Goal: Information Seeking & Learning: Stay updated

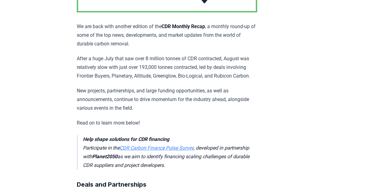
scroll to position [154, 0]
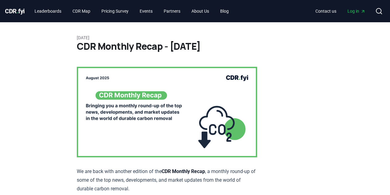
click at [93, 46] on h1 "CDR Monthly Recap - [DATE]" at bounding box center [195, 46] width 237 height 11
click at [115, 47] on h1 "CDR Monthly Recap - [DATE]" at bounding box center [195, 46] width 237 height 11
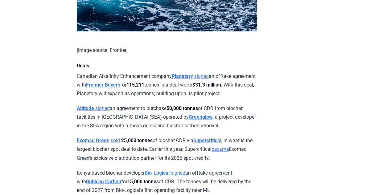
scroll to position [463, 0]
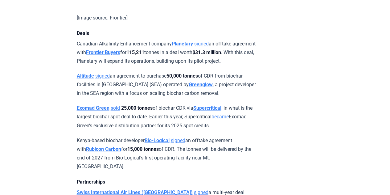
click at [161, 65] on p "Canadian Alkalinity Enhancement company Planetary signed an offtake agreement w…" at bounding box center [167, 52] width 180 height 26
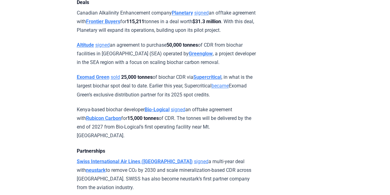
click at [130, 67] on p "Altitude signed an agreement to purchase 50,000 tonnes of CDR from biochar faci…" at bounding box center [167, 54] width 180 height 26
click at [153, 67] on p "Altitude signed an agreement to purchase 50,000 tonnes of CDR from biochar faci…" at bounding box center [167, 54] width 180 height 26
click at [165, 96] on p "Exomad Green sold 25,000 tonnes of biochar CDR via Supercritical , in what is t…" at bounding box center [167, 86] width 180 height 26
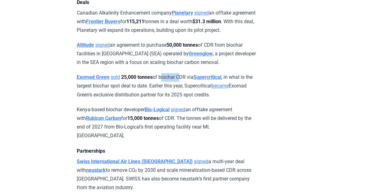
click at [165, 96] on p "Exomad Green sold 25,000 tonnes of biochar CDR via Supercritical , in what is t…" at bounding box center [167, 86] width 180 height 26
click at [140, 99] on p "Exomad Green sold 25,000 tonnes of biochar CDR via Supercritical , in what is t…" at bounding box center [167, 86] width 180 height 26
click at [94, 99] on p "Exomad Green sold 25,000 tonnes of biochar CDR via Supercritical , in what is t…" at bounding box center [167, 86] width 180 height 26
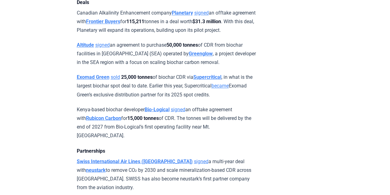
click at [159, 99] on p "Exomad Green sold 25,000 tonnes of biochar CDR via Supercritical , in what is t…" at bounding box center [167, 86] width 180 height 26
click at [158, 99] on p "Exomad Green sold 25,000 tonnes of biochar CDR via Supercritical , in what is t…" at bounding box center [167, 86] width 180 height 26
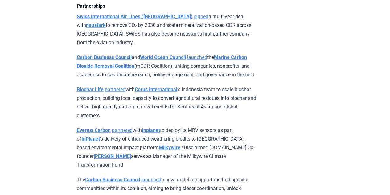
scroll to position [648, 0]
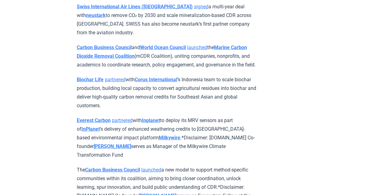
click at [188, 23] on p "Swiss International Air Lines (SWISS) signed a multi-year deal with neustark to…" at bounding box center [167, 19] width 180 height 35
click at [148, 30] on p "Swiss International Air Lines (SWISS) signed a multi-year deal with neustark to…" at bounding box center [167, 19] width 180 height 35
click at [174, 36] on p "Swiss International Air Lines (SWISS) signed a multi-year deal with neustark to…" at bounding box center [167, 19] width 180 height 35
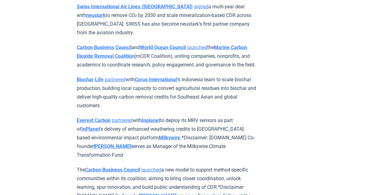
click at [158, 69] on p "Carbon Business Council and World Ocean Council launched the Marine Carbon Diox…" at bounding box center [167, 56] width 180 height 26
click at [113, 69] on p "Carbon Business Council and World Ocean Council launched the Marine Carbon Diox…" at bounding box center [167, 56] width 180 height 26
click at [176, 69] on p "Carbon Business Council and World Ocean Council launched the Marine Carbon Diox…" at bounding box center [167, 56] width 180 height 26
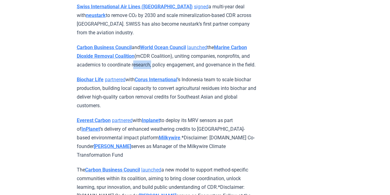
click at [176, 69] on p "Carbon Business Council and World Ocean Council launched the Marine Carbon Diox…" at bounding box center [167, 56] width 180 height 26
click at [86, 69] on p "Carbon Business Council and World Ocean Council launched the Marine Carbon Diox…" at bounding box center [167, 56] width 180 height 26
click at [132, 69] on p "Carbon Business Council and World Ocean Council launched the Marine Carbon Diox…" at bounding box center [167, 56] width 180 height 26
click at [125, 69] on p "Carbon Business Council and World Ocean Council launched the Marine Carbon Diox…" at bounding box center [167, 56] width 180 height 26
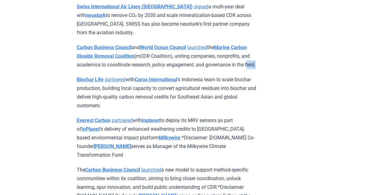
click at [125, 69] on p "Carbon Business Council and World Ocean Council launched the Marine Carbon Diox…" at bounding box center [167, 56] width 180 height 26
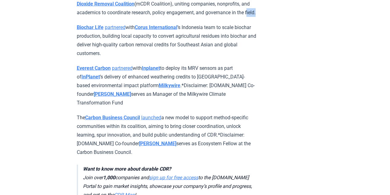
scroll to position [710, 0]
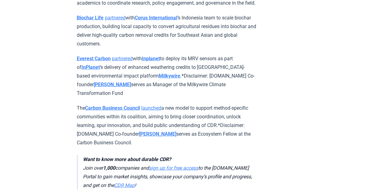
click at [222, 76] on p "Everest Carbon partnered with Inplanet to deploy its MRV sensors as part of InP…" at bounding box center [167, 75] width 180 height 43
click at [222, 83] on p "Everest Carbon partnered with Inplanet to deploy its MRV sensors as part of InP…" at bounding box center [167, 75] width 180 height 43
click at [222, 89] on p "Everest Carbon partnered with Inplanet to deploy its MRV sensors as part of InP…" at bounding box center [167, 75] width 180 height 43
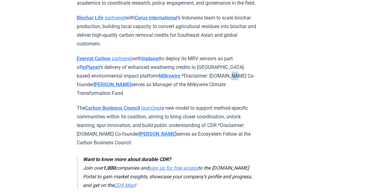
click at [222, 89] on p "Everest Carbon partnered with Inplanet to deploy its MRV sensors as part of InP…" at bounding box center [167, 75] width 180 height 43
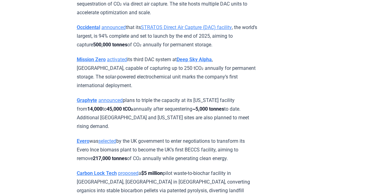
scroll to position [1111, 0]
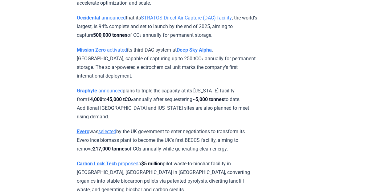
click at [157, 74] on p "Mission Zero activated its third DAC system at Deep Sky Alpha , Alberta, capabl…" at bounding box center [167, 63] width 180 height 35
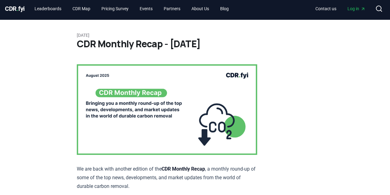
scroll to position [0, 0]
